Goal: Obtain resource: Download file/media

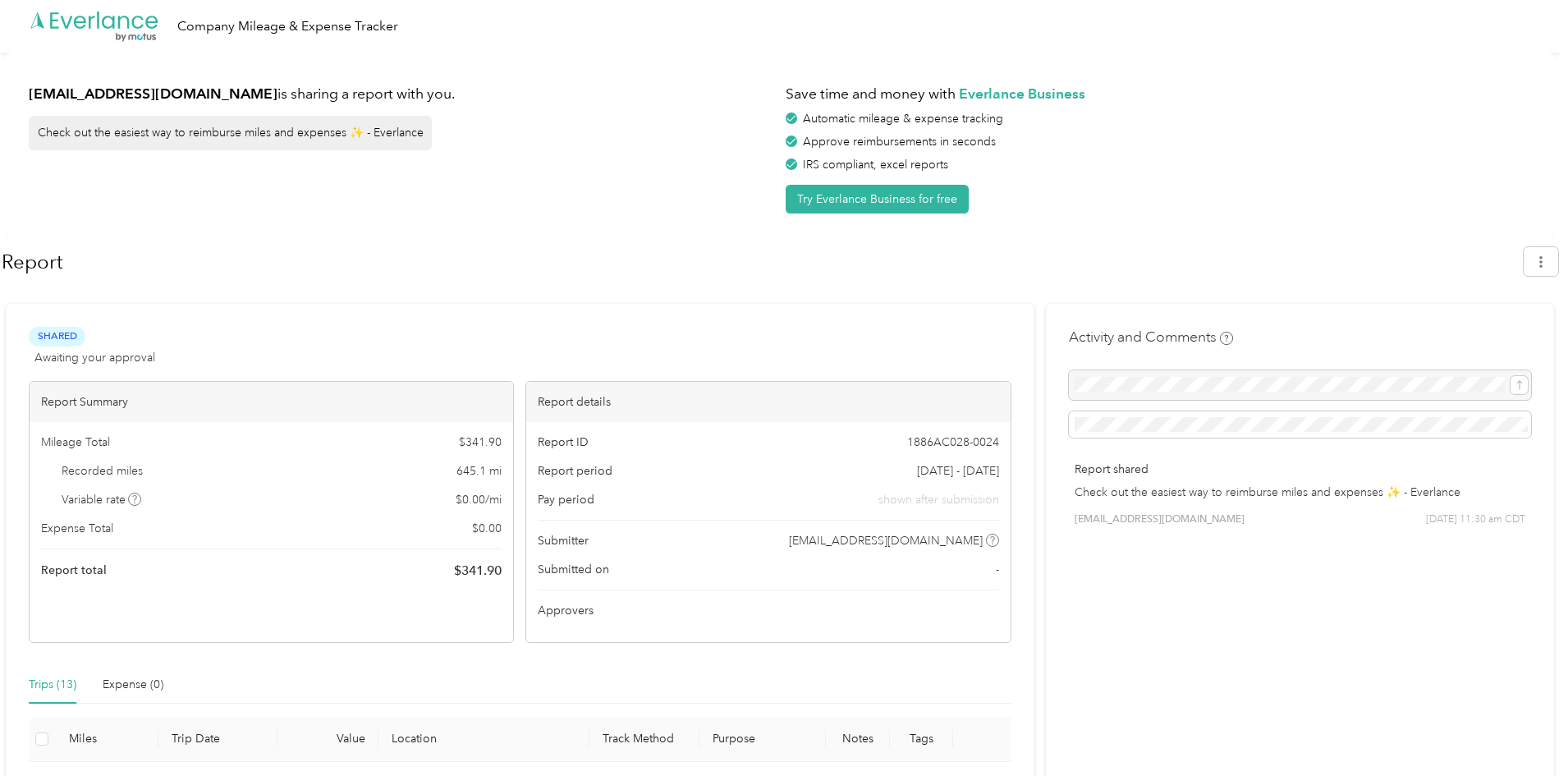
click at [1536, 243] on div "Report" at bounding box center [780, 265] width 1557 height 48
click at [1556, 253] on button "button" at bounding box center [1540, 261] width 34 height 29
click at [1510, 331] on span "Download" at bounding box center [1502, 340] width 54 height 18
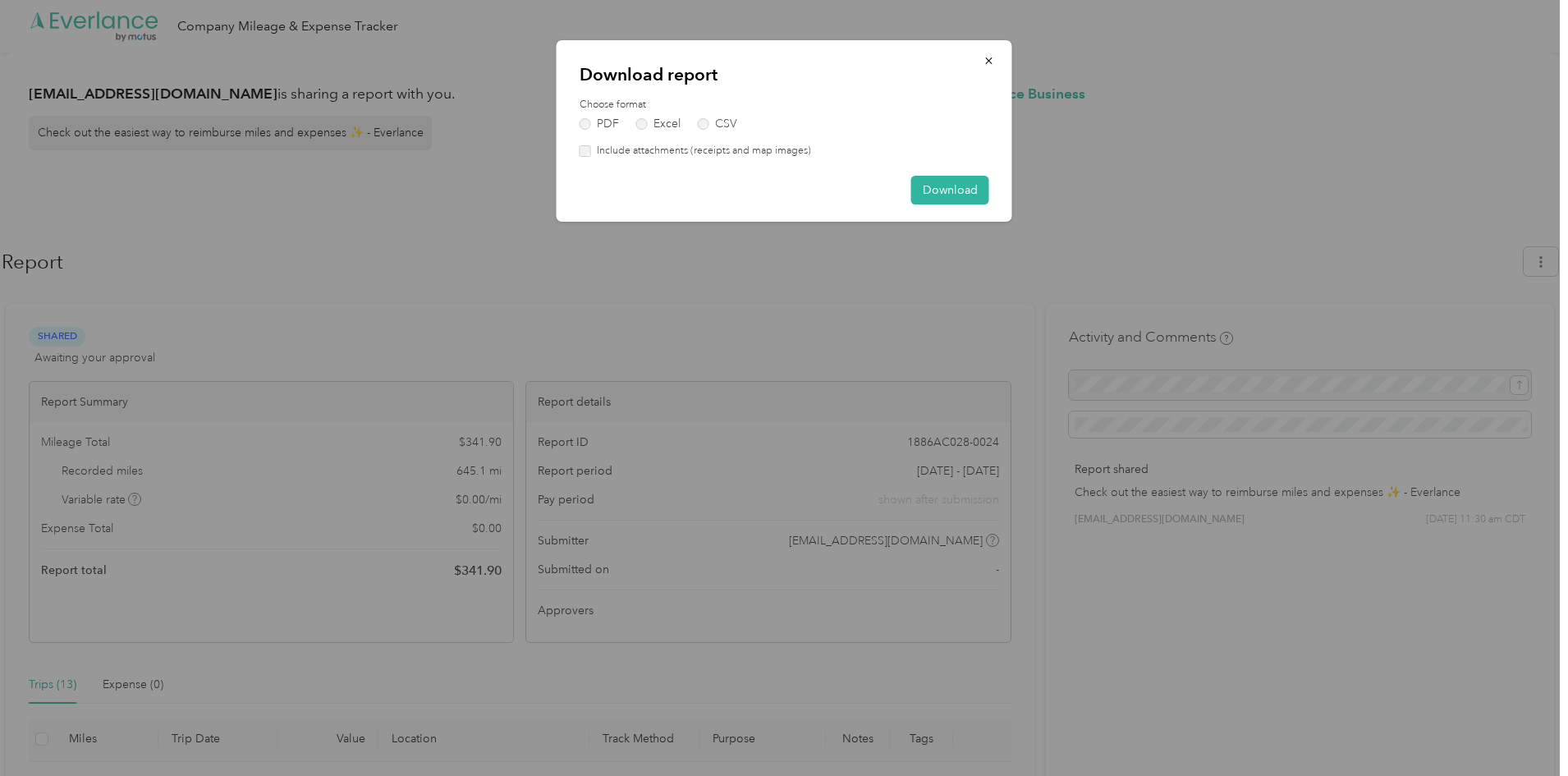
click at [721, 151] on label "Include attachments (receipts and map images)" at bounding box center [700, 151] width 220 height 15
click at [975, 182] on button "Download" at bounding box center [950, 190] width 78 height 29
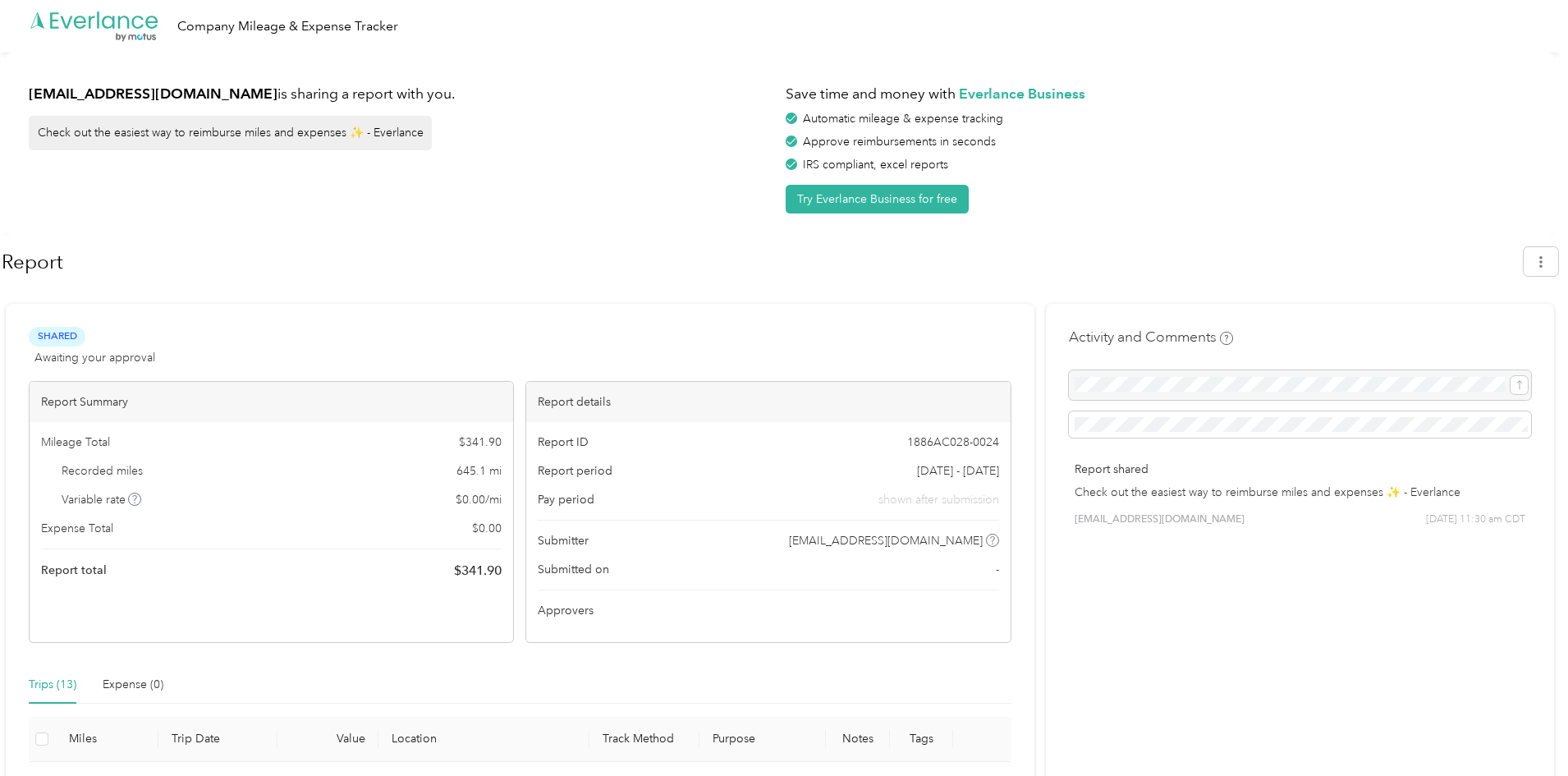
click at [1258, 146] on div "Approve reimbursements in seconds" at bounding box center [1157, 142] width 745 height 18
click at [657, 145] on div "[EMAIL_ADDRESS][DOMAIN_NAME] is sharing a report with you. Check out the easies…" at bounding box center [401, 145] width 745 height 138
click at [1549, 243] on div "report" at bounding box center [780, 265] width 1557 height 48
click at [1546, 255] on span "button" at bounding box center [1540, 262] width 11 height 14
click at [1475, 331] on span "Download" at bounding box center [1502, 340] width 54 height 18
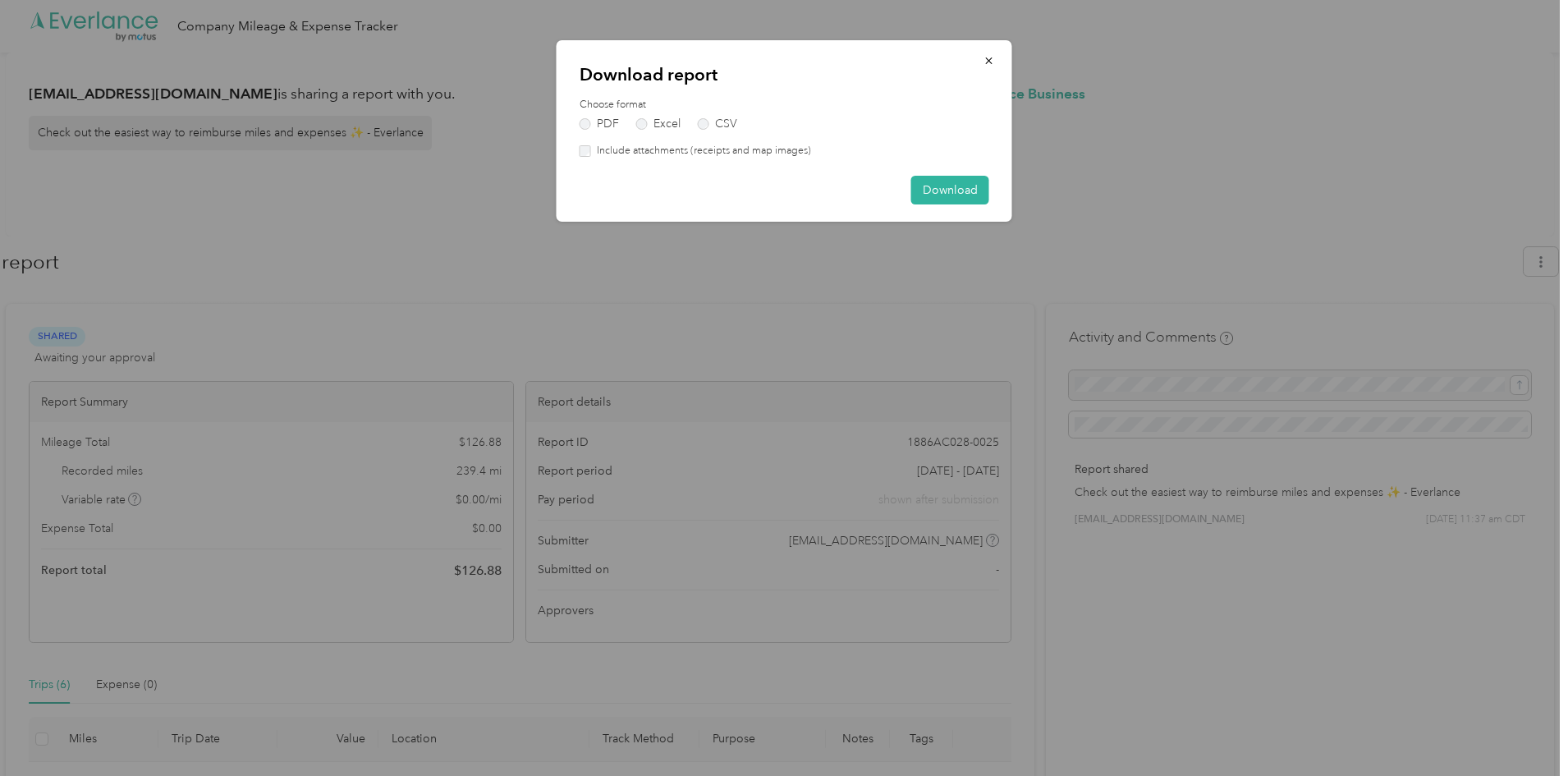
click at [723, 154] on label "Include attachments (receipts and map images)" at bounding box center [700, 151] width 220 height 15
click at [969, 187] on button "Download" at bounding box center [950, 190] width 78 height 29
